Goal: Transaction & Acquisition: Book appointment/travel/reservation

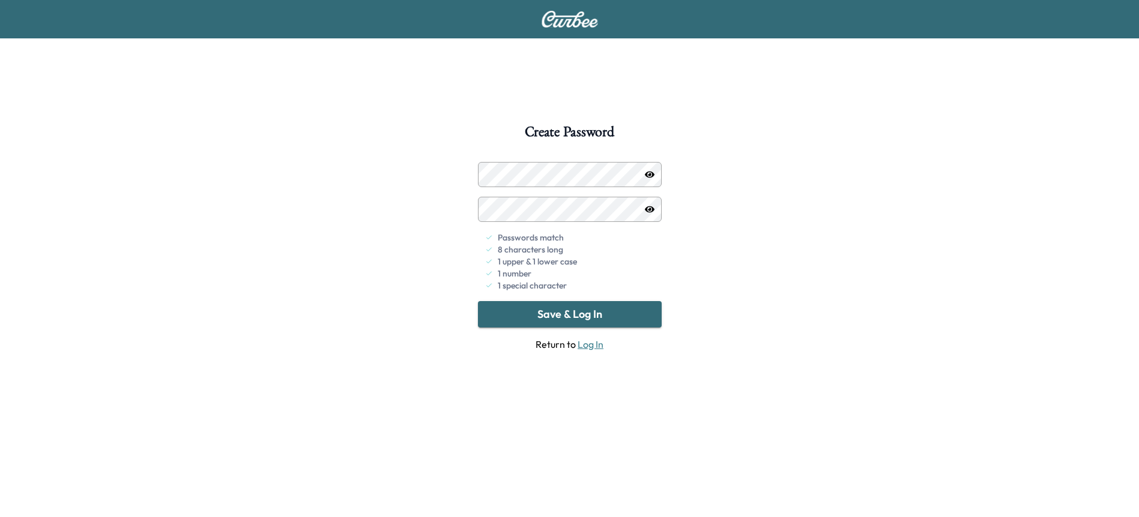
click at [621, 313] on button "Save & Log In" at bounding box center [570, 314] width 184 height 26
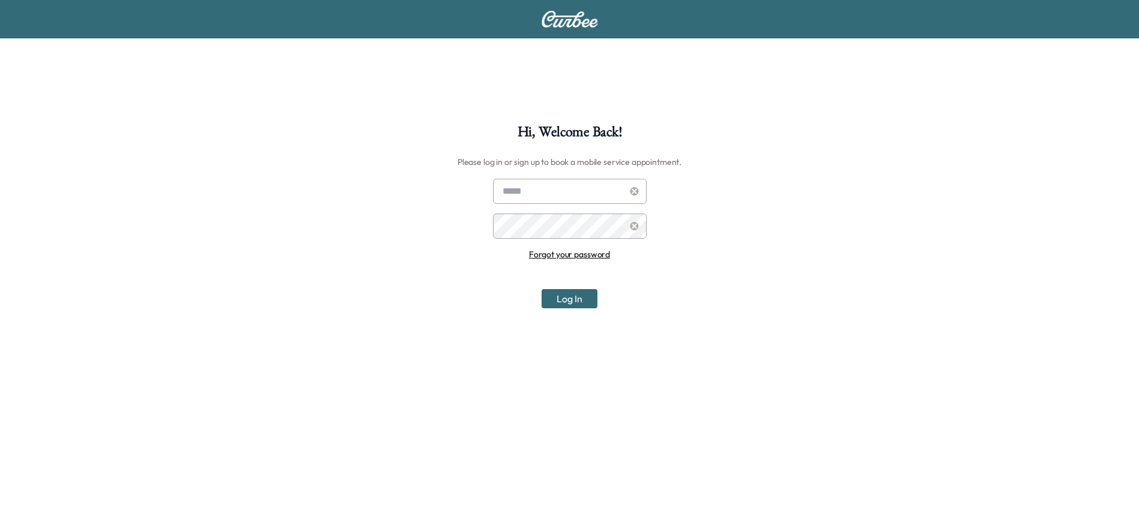
click at [537, 191] on input "text" at bounding box center [570, 191] width 154 height 25
type input "**********"
click at [573, 295] on button "Log In" at bounding box center [569, 298] width 56 height 19
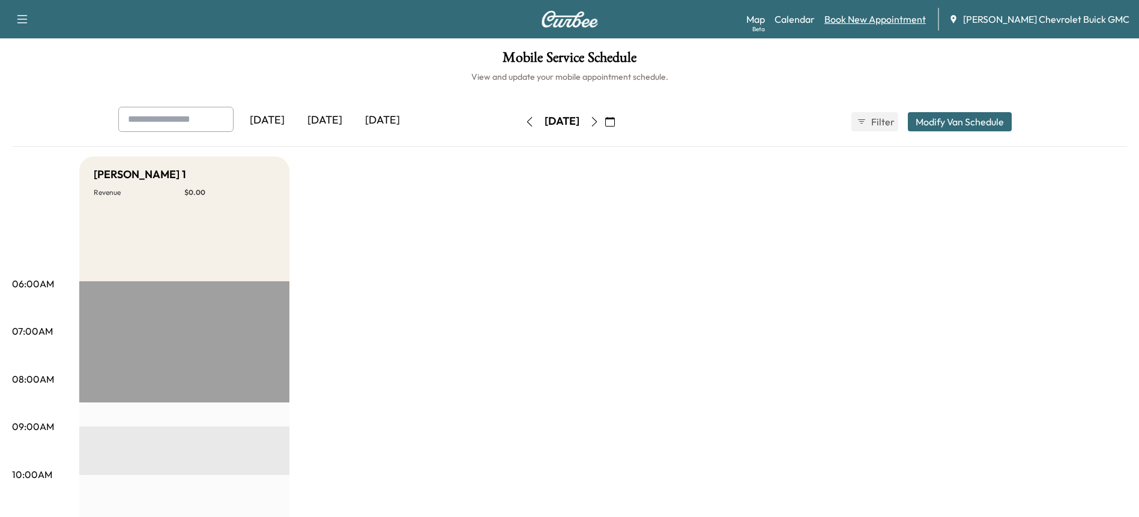
click at [864, 17] on link "Book New Appointment" at bounding box center [874, 19] width 101 height 14
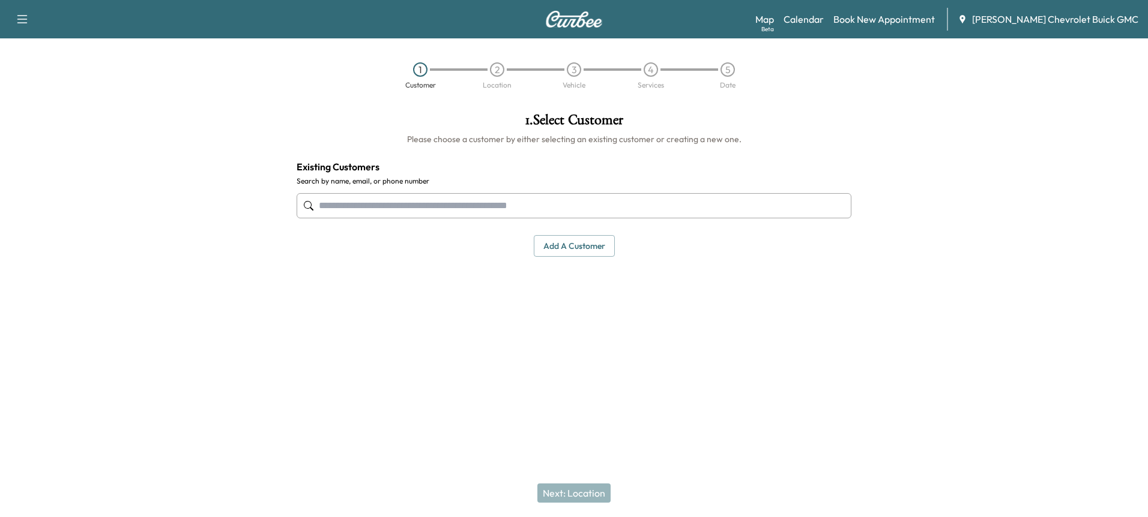
click at [364, 203] on input "text" at bounding box center [574, 205] width 555 height 25
click at [319, 205] on input "*******" at bounding box center [574, 205] width 555 height 25
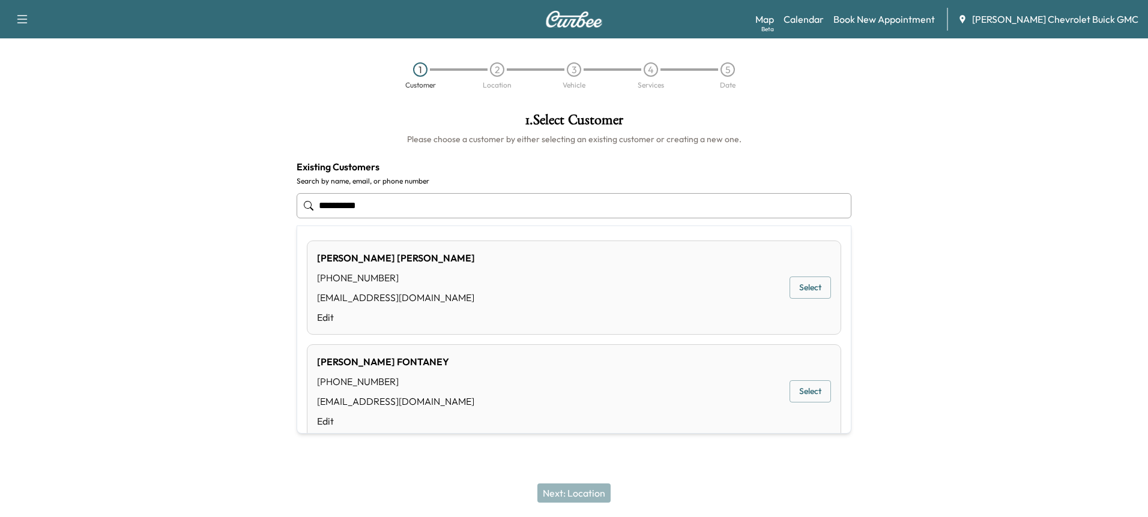
click at [397, 303] on div "[EMAIL_ADDRESS][DOMAIN_NAME]" at bounding box center [396, 297] width 158 height 14
type input "**********"
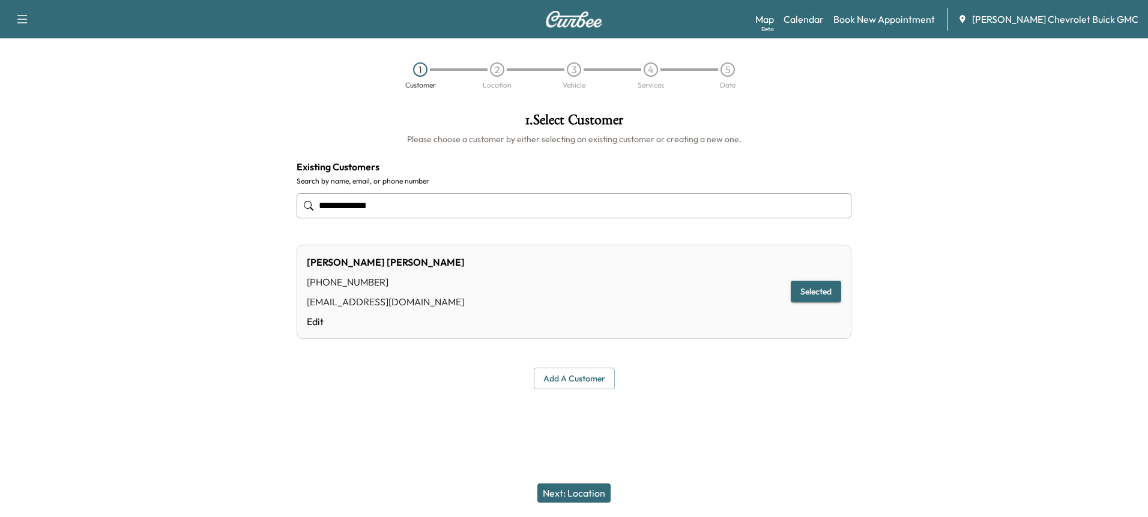
click at [573, 495] on button "Next: Location" at bounding box center [573, 493] width 73 height 19
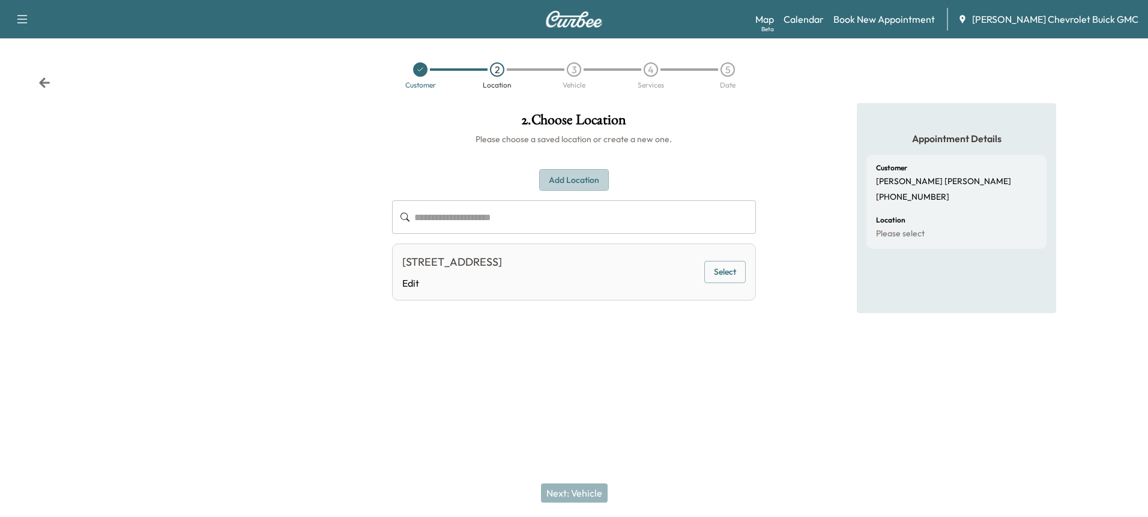
click at [589, 181] on button "Add Location" at bounding box center [574, 180] width 70 height 22
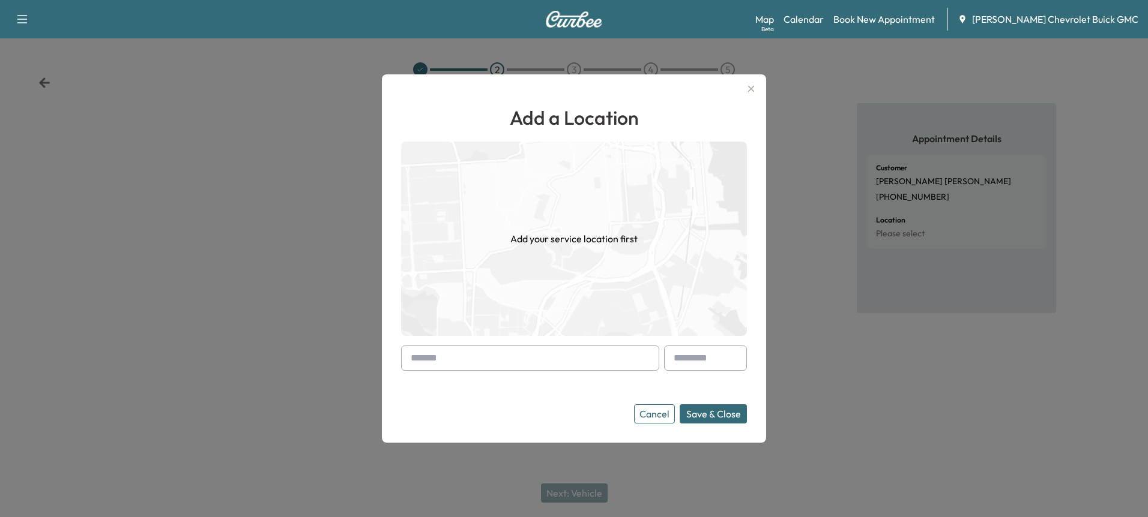
click at [480, 360] on input "text" at bounding box center [530, 358] width 258 height 25
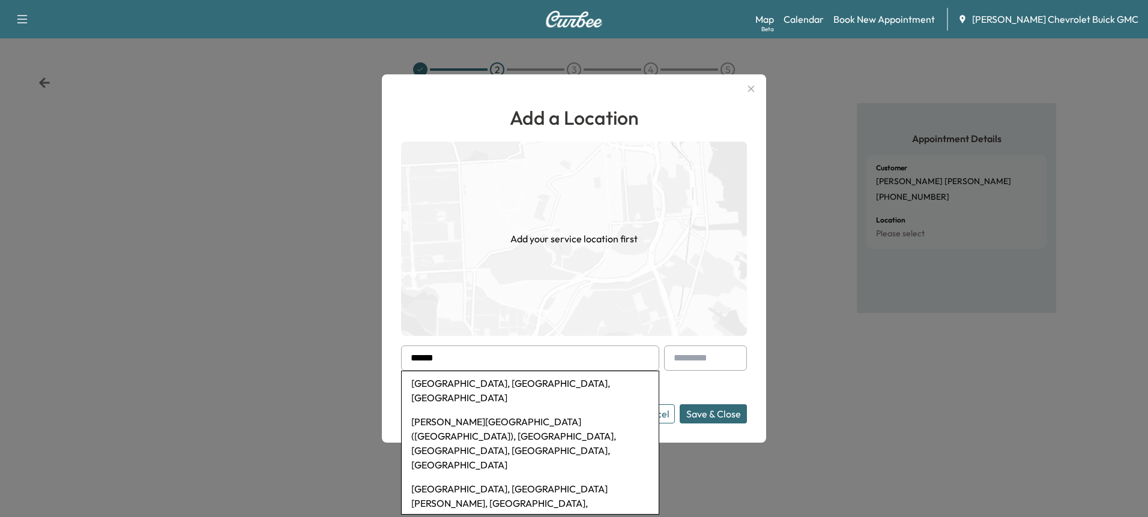
click at [577, 387] on li "[GEOGRAPHIC_DATA], [GEOGRAPHIC_DATA], [GEOGRAPHIC_DATA]" at bounding box center [530, 391] width 257 height 38
type input "**********"
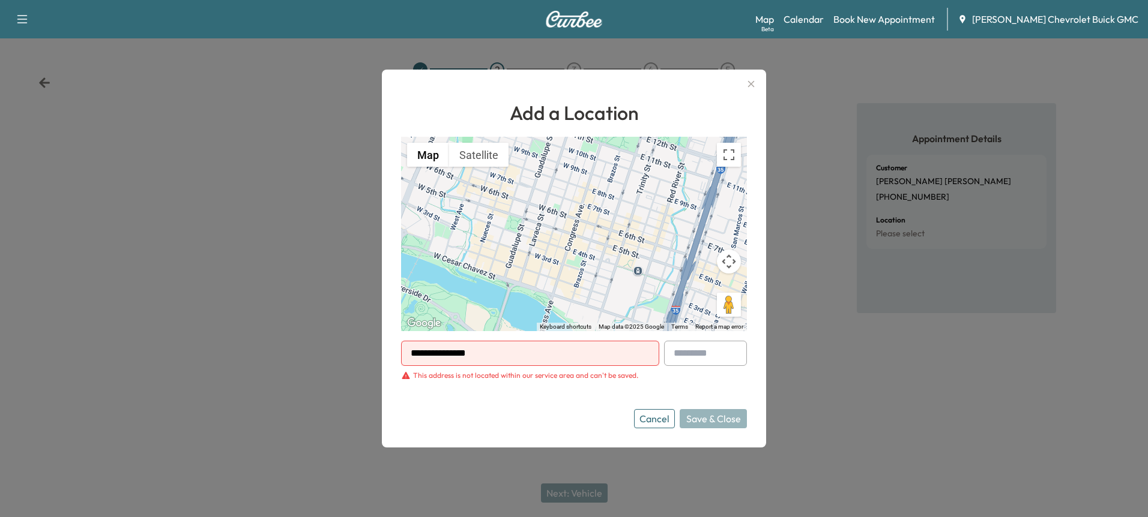
click at [655, 421] on button "Cancel" at bounding box center [654, 418] width 41 height 19
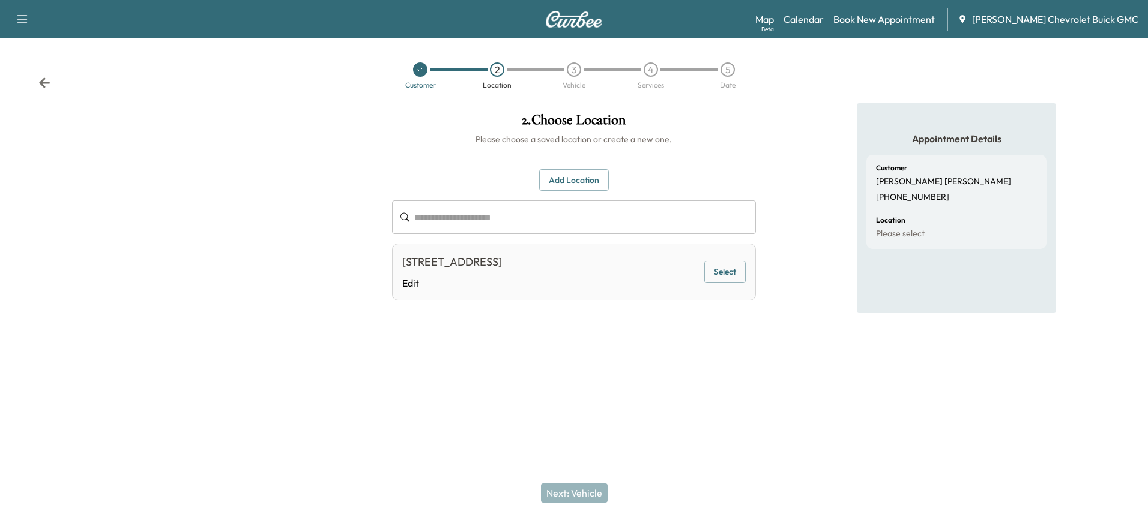
click at [724, 283] on button "Select" at bounding box center [724, 272] width 41 height 22
click at [574, 493] on button "Next: Vehicle" at bounding box center [574, 493] width 67 height 19
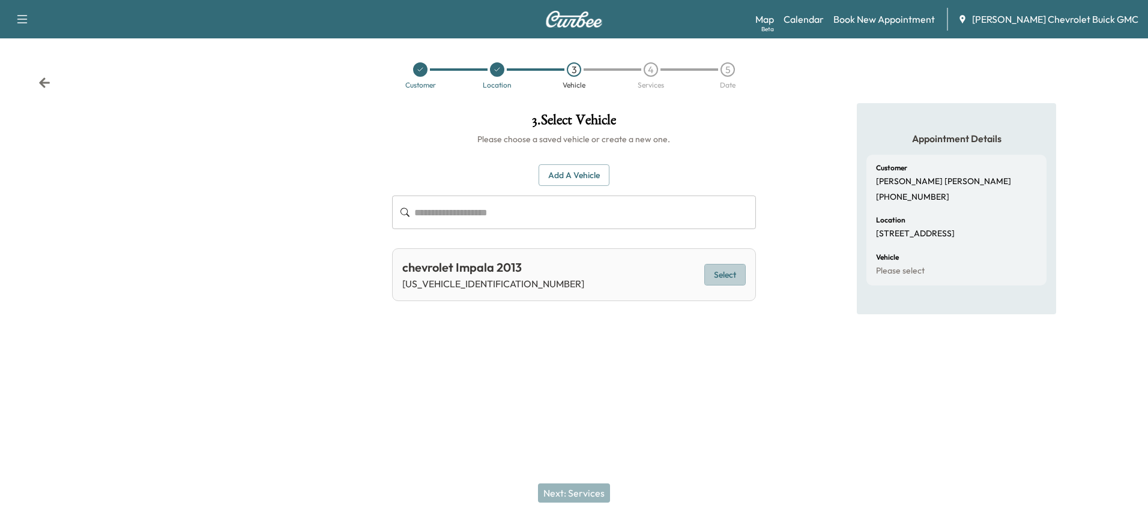
click at [731, 271] on button "Select" at bounding box center [724, 275] width 41 height 22
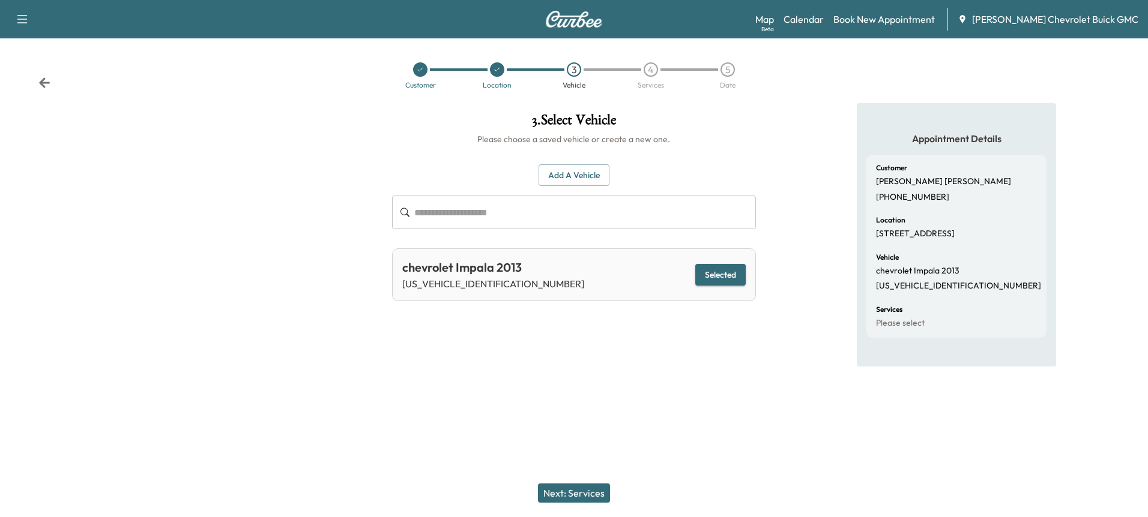
click at [593, 497] on button "Next: Services" at bounding box center [574, 493] width 72 height 19
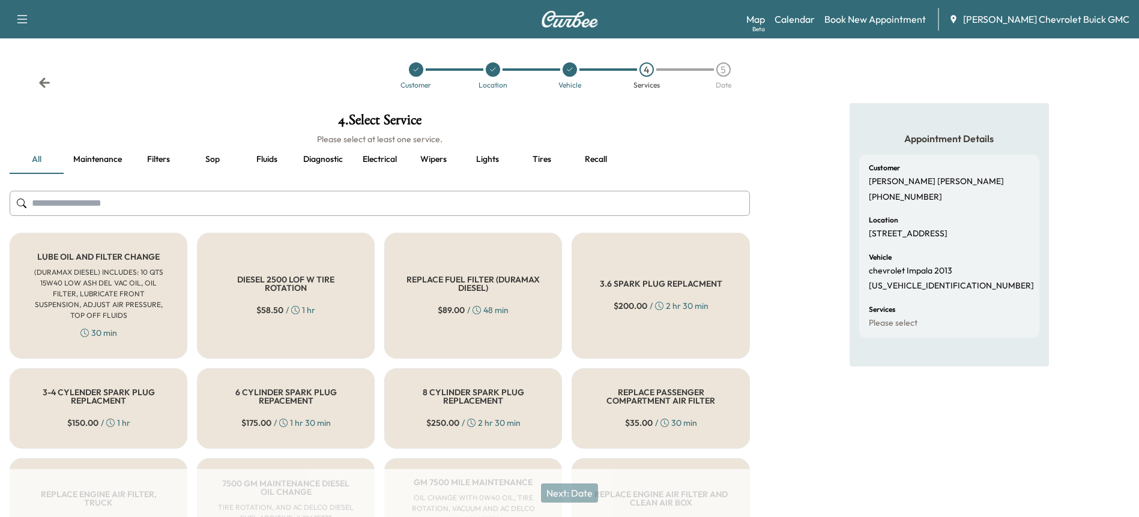
click at [139, 284] on h6 "(DURAMAX DIESEL) INCLUDES: 10 QTS 15W40 LOW ASH DEL VAC OIL, OIL FILTER, LUBRIC…" at bounding box center [98, 294] width 138 height 54
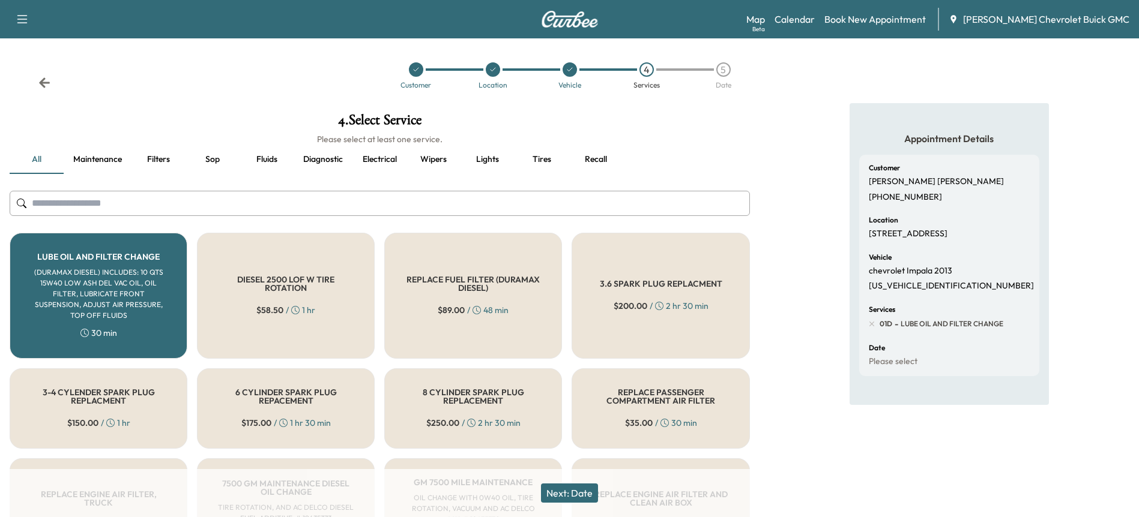
click at [586, 495] on button "Next: Date" at bounding box center [569, 493] width 57 height 19
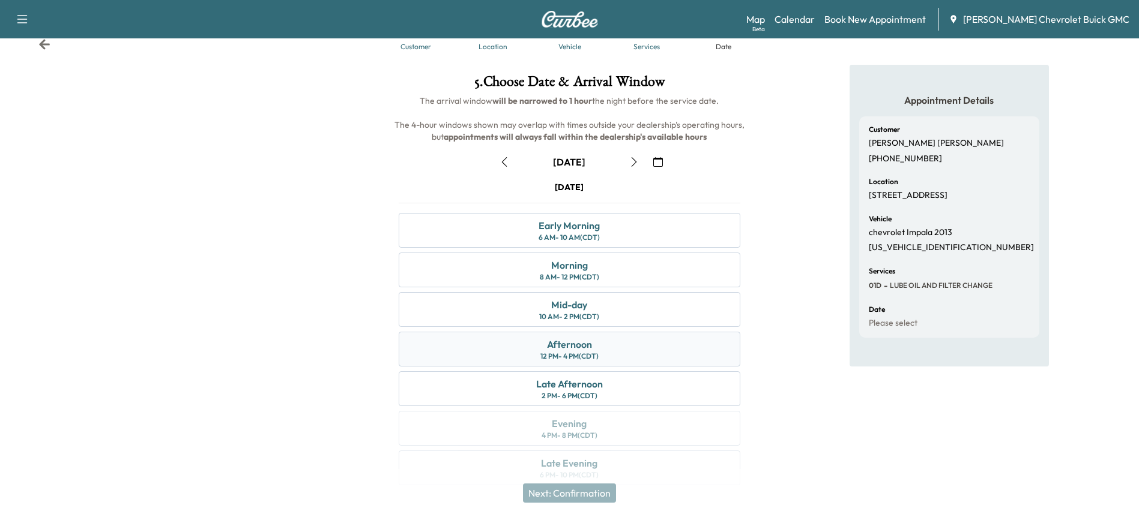
scroll to position [59, 0]
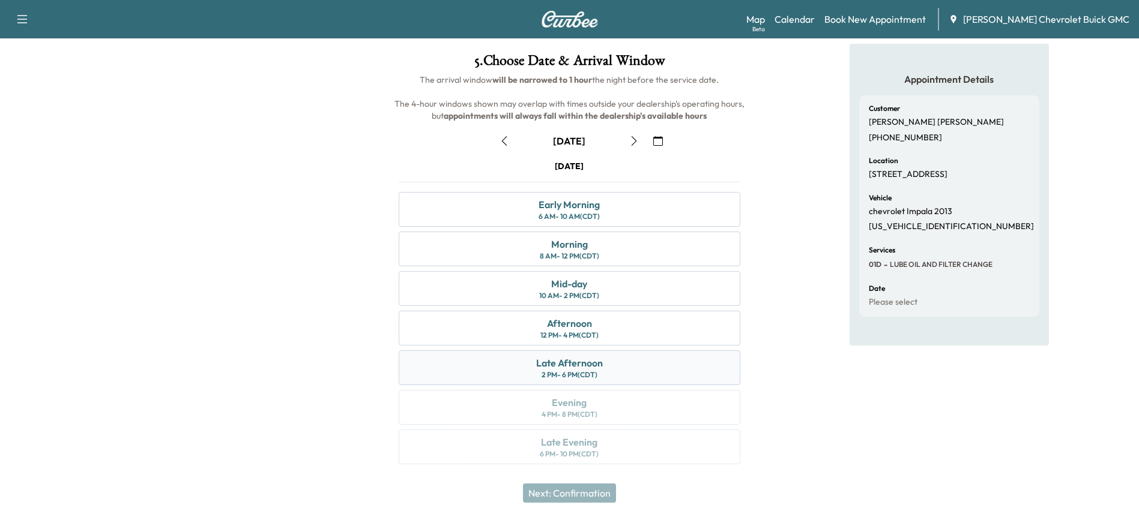
click at [615, 364] on div "Late Afternoon 2 PM - 6 PM (CDT)" at bounding box center [569, 368] width 341 height 35
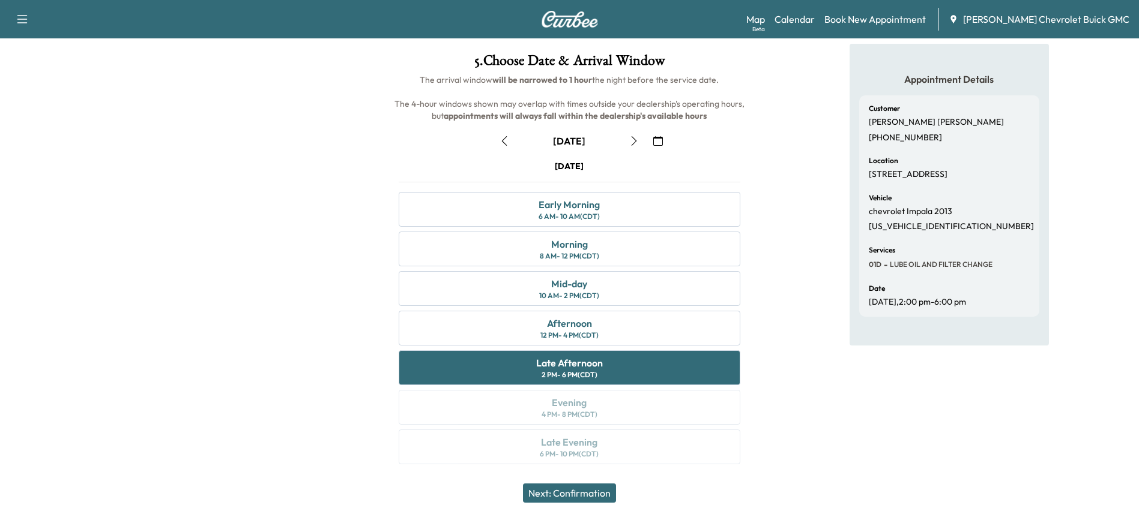
click at [565, 493] on button "Next: Confirmation" at bounding box center [569, 493] width 93 height 19
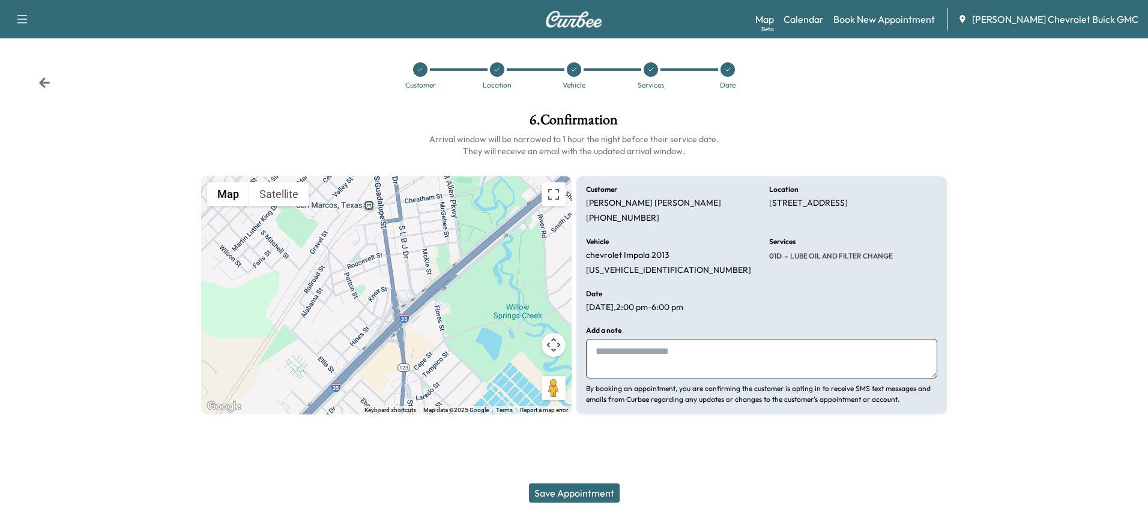
click at [586, 492] on button "Save Appointment" at bounding box center [574, 493] width 91 height 19
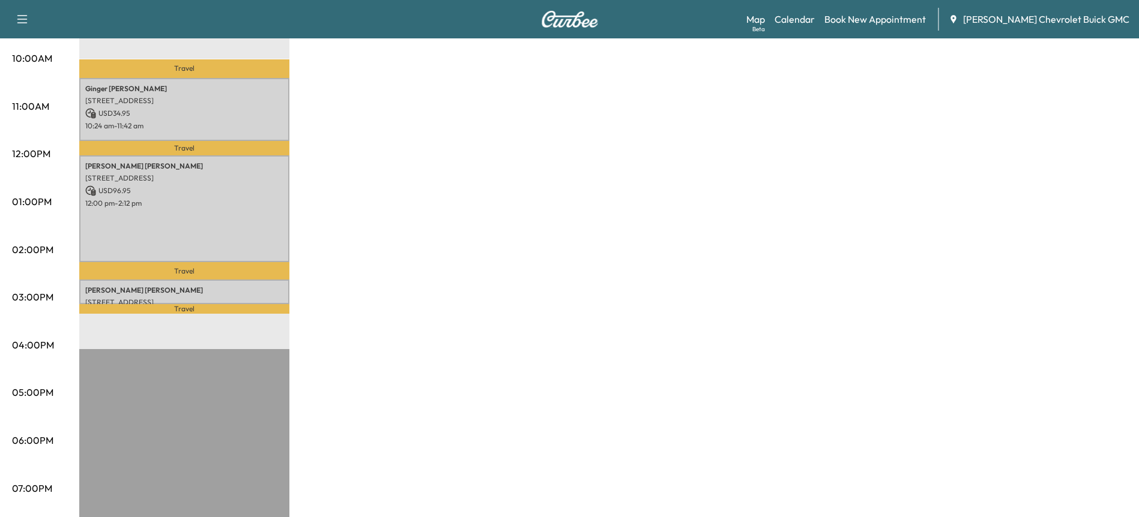
scroll to position [300, 0]
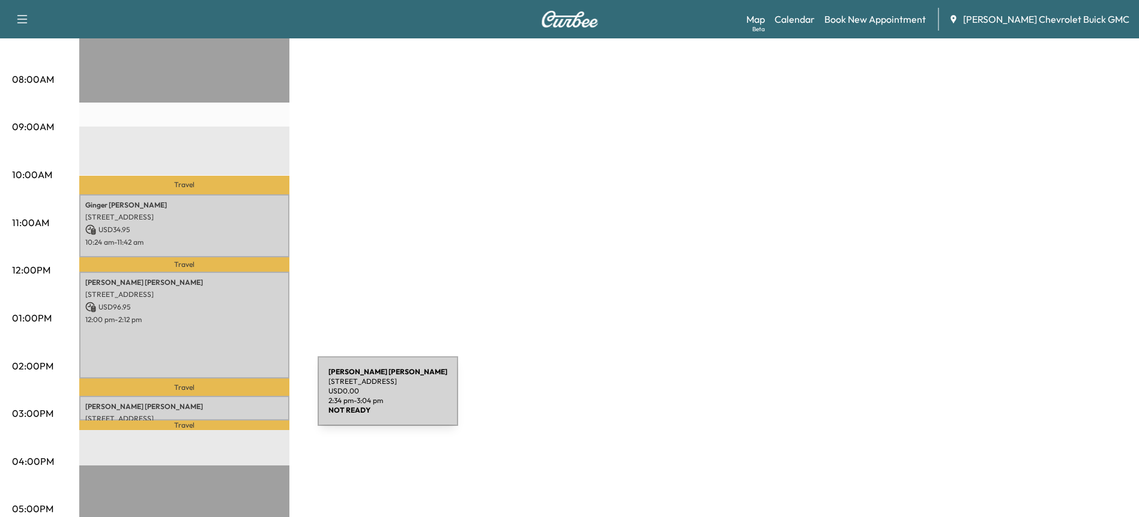
click at [227, 402] on p "[PERSON_NAME]" at bounding box center [184, 407] width 198 height 10
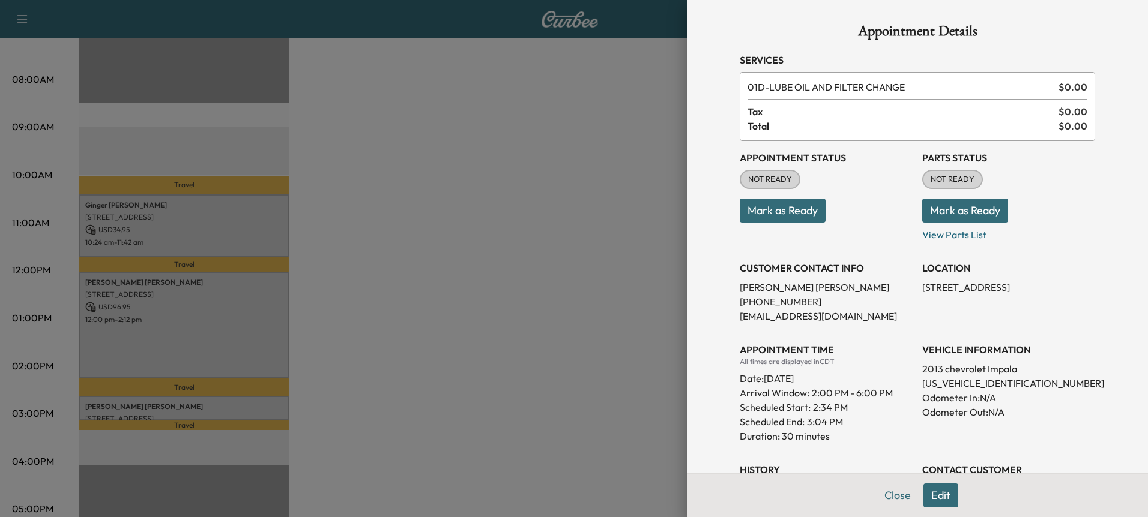
click at [927, 498] on button "Edit" at bounding box center [940, 496] width 35 height 24
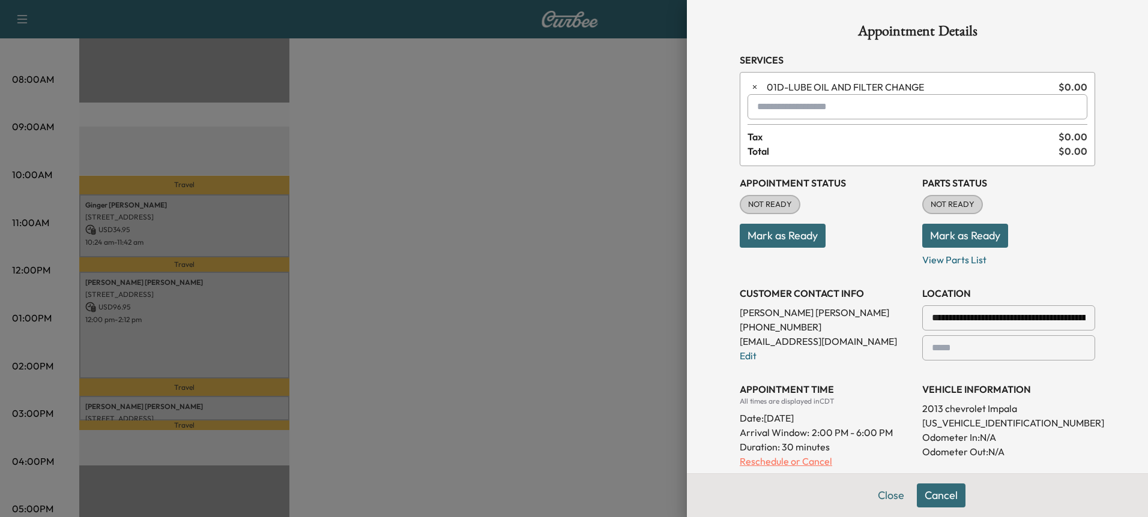
click at [753, 465] on p "Reschedule or Cancel" at bounding box center [825, 461] width 173 height 14
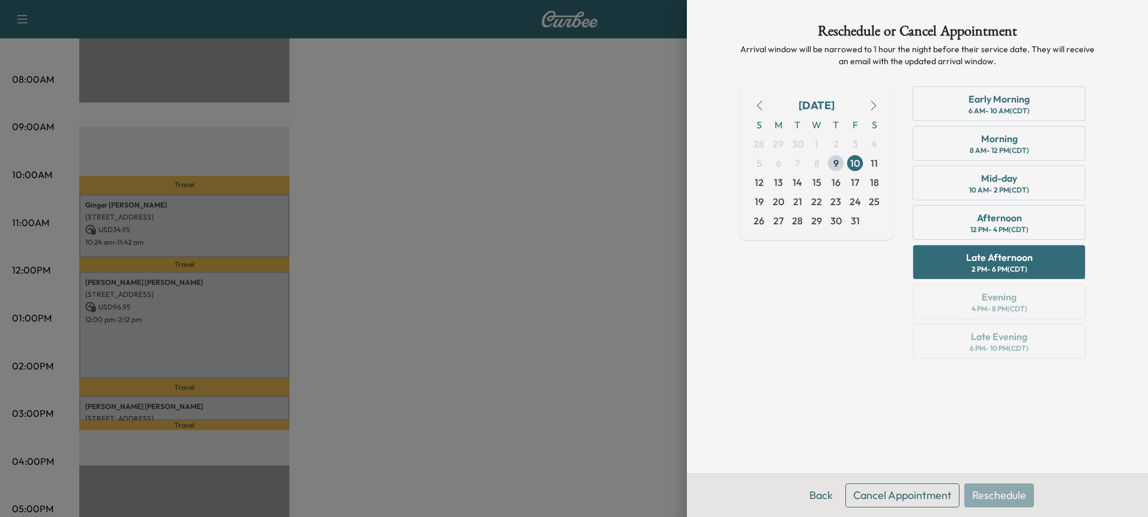
click at [885, 495] on button "Cancel Appointment" at bounding box center [902, 496] width 114 height 24
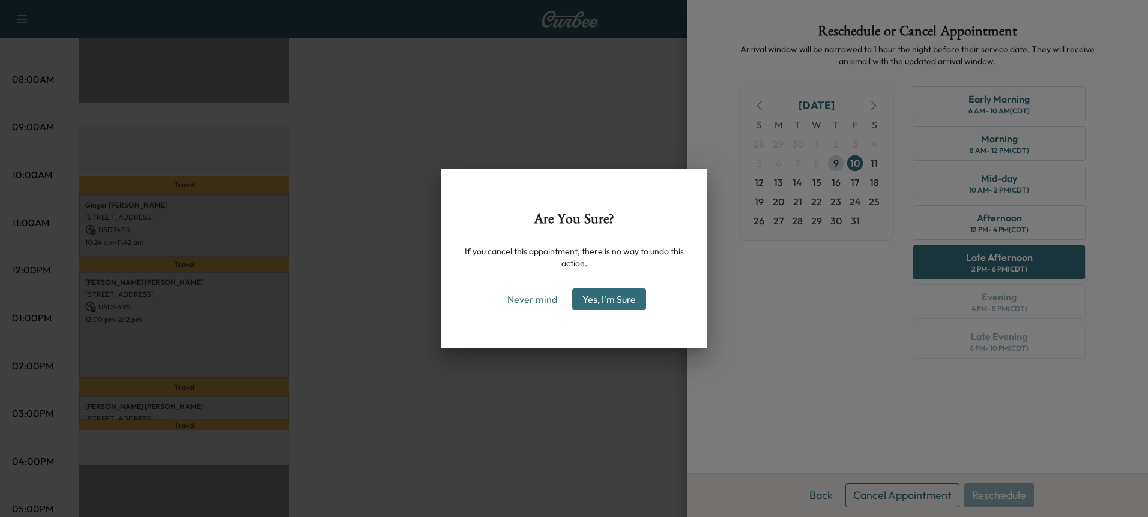
click at [633, 298] on button "Yes, I'm Sure" at bounding box center [609, 300] width 74 height 22
